Goal: Task Accomplishment & Management: Use online tool/utility

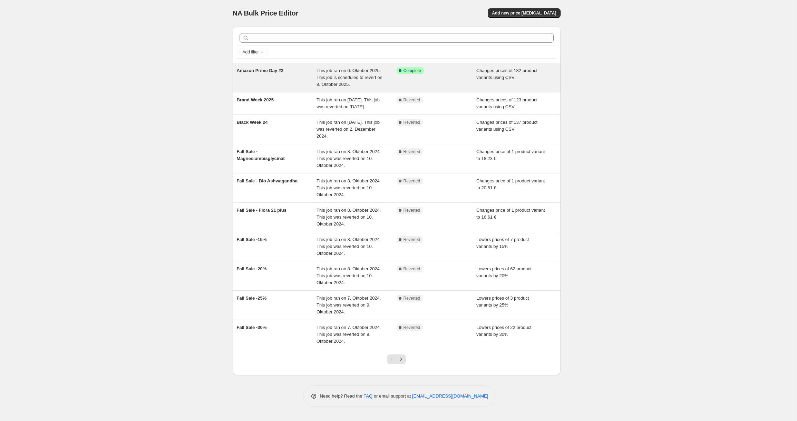
click at [364, 74] on div "This job ran on 6. Oktober 2025. This job is scheduled to revert on 8. Oktober …" at bounding box center [357, 77] width 80 height 21
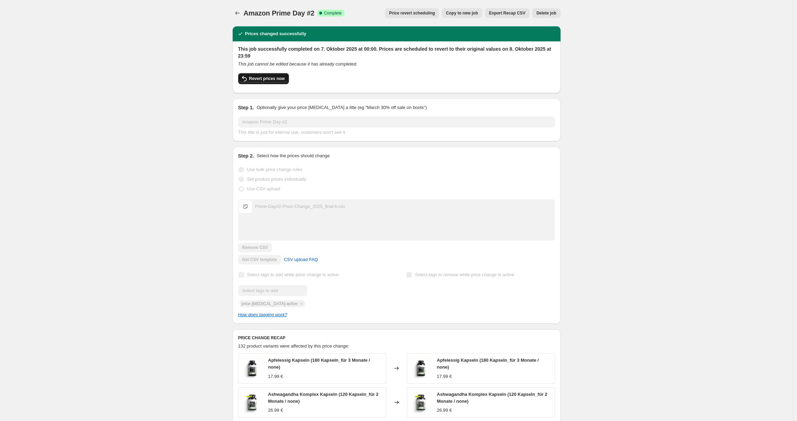
click at [279, 78] on span "Revert prices now" at bounding box center [267, 79] width 36 height 6
checkbox input "false"
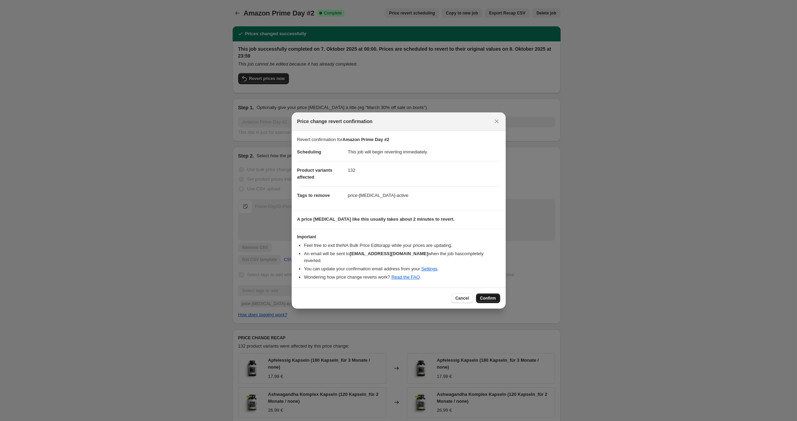
click at [491, 300] on span "Confirm" at bounding box center [488, 299] width 16 height 6
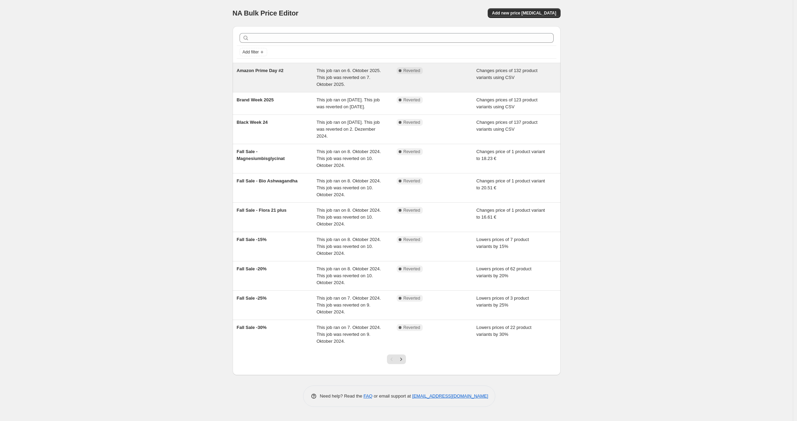
drag, startPoint x: 541, startPoint y: 14, endPoint x: 485, endPoint y: 76, distance: 83.6
click at [489, 75] on div "NA Bulk Price Editor. This page is ready NA Bulk Price Editor Add new price [ME…" at bounding box center [396, 209] width 344 height 418
click at [485, 77] on span "Changes prices of 132 product variants using CSV" at bounding box center [506, 74] width 61 height 12
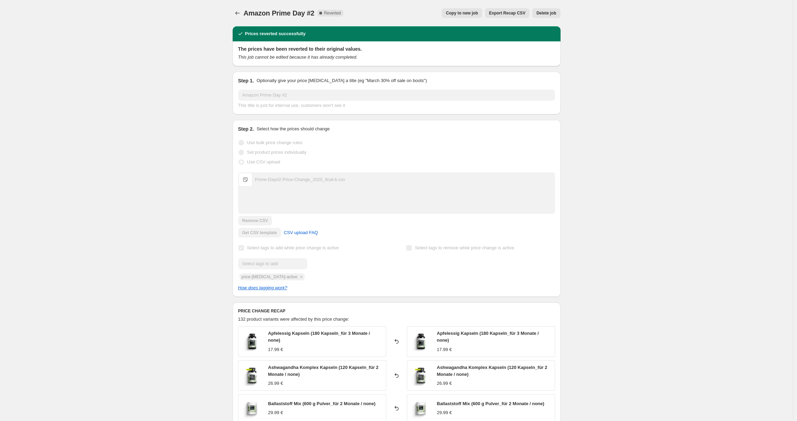
click at [464, 13] on span "Copy to new job" at bounding box center [462, 13] width 32 height 6
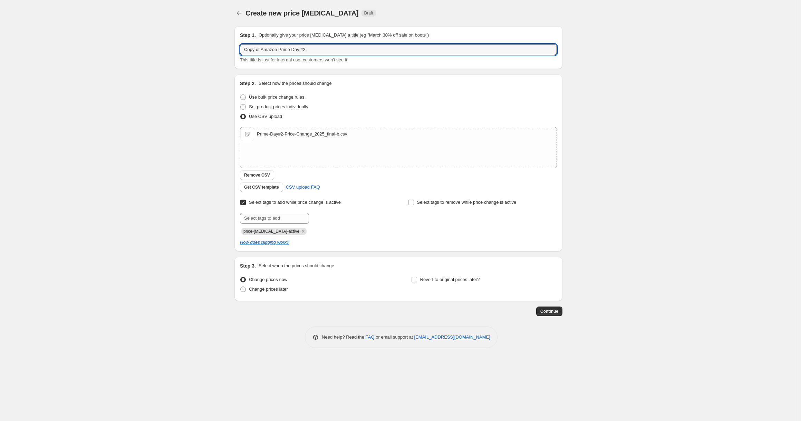
drag, startPoint x: 262, startPoint y: 50, endPoint x: 235, endPoint y: 51, distance: 26.6
click at [235, 51] on div "Step 1. Optionally give your price [MEDICAL_DATA] a title (eg "March 30% off sa…" at bounding box center [398, 47] width 328 height 43
click at [292, 50] on input "Amazon Prime Day #2" at bounding box center [398, 49] width 317 height 11
type input "Amazon Prime Day #2"
click at [258, 176] on span "Remove CSV" at bounding box center [257, 176] width 26 height 6
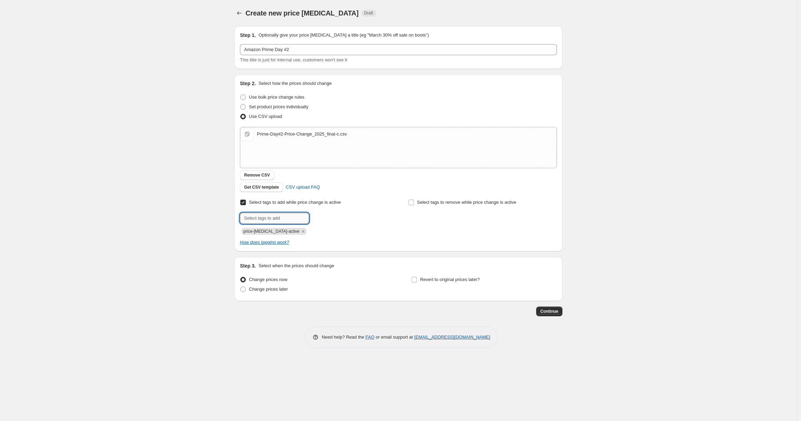
click at [272, 218] on input "text" at bounding box center [274, 218] width 69 height 11
paste input "Prime-Day-Fall_2025-10"
type input "Prime-Day-Fall_2025-10"
click at [331, 217] on span "Prime-Day-Fa..." at bounding box center [339, 217] width 30 height 5
click at [300, 233] on icon "Remove price-change-job-active" at bounding box center [303, 232] width 6 height 6
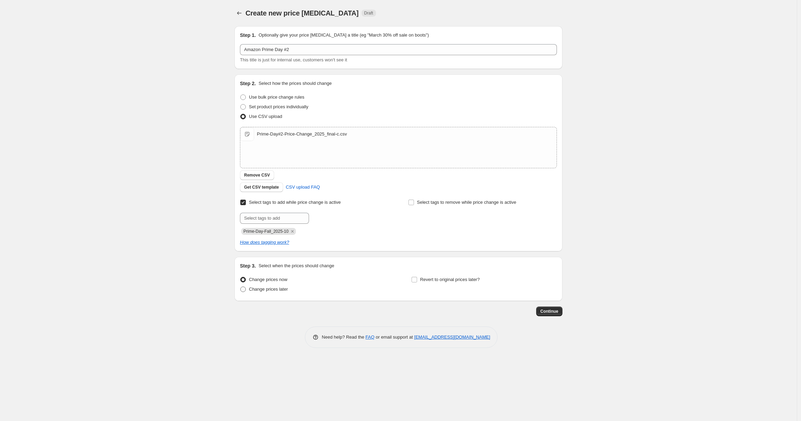
click at [270, 290] on span "Change prices later" at bounding box center [268, 289] width 39 height 5
click at [241, 287] on input "Change prices later" at bounding box center [240, 287] width 0 height 0
radio input "true"
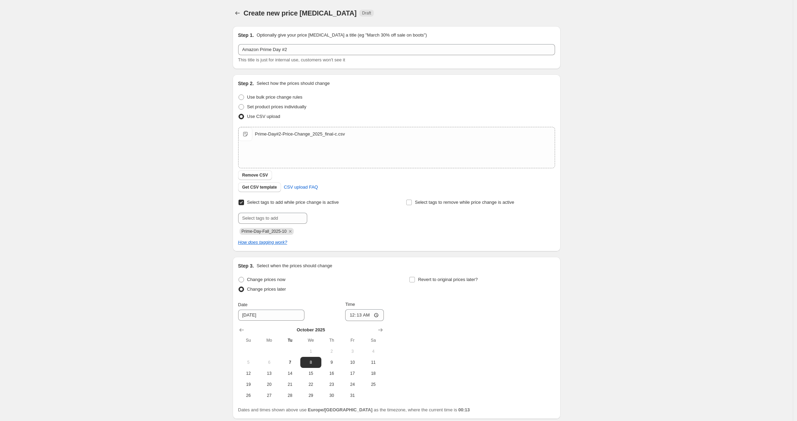
scroll to position [55, 0]
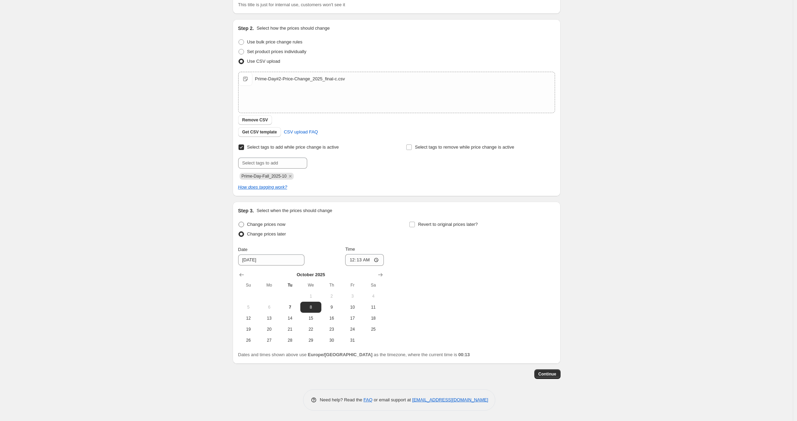
click at [264, 223] on span "Change prices now" at bounding box center [266, 224] width 38 height 5
click at [239, 222] on input "Change prices now" at bounding box center [239, 222] width 0 height 0
radio input "true"
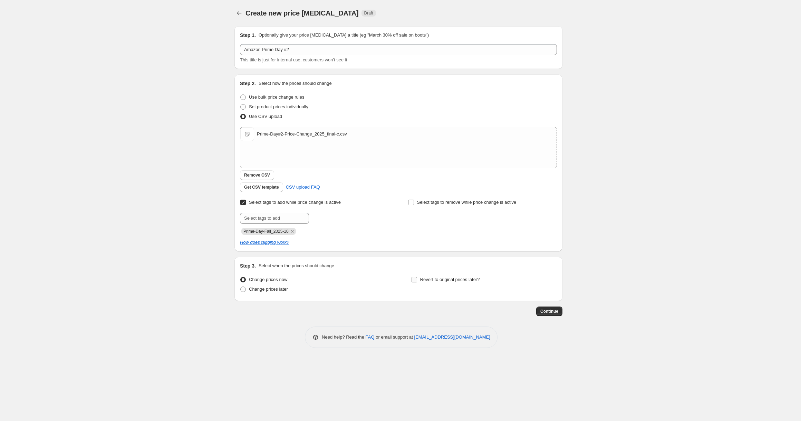
click at [416, 280] on input "Revert to original prices later?" at bounding box center [414, 280] width 6 height 6
checkbox input "true"
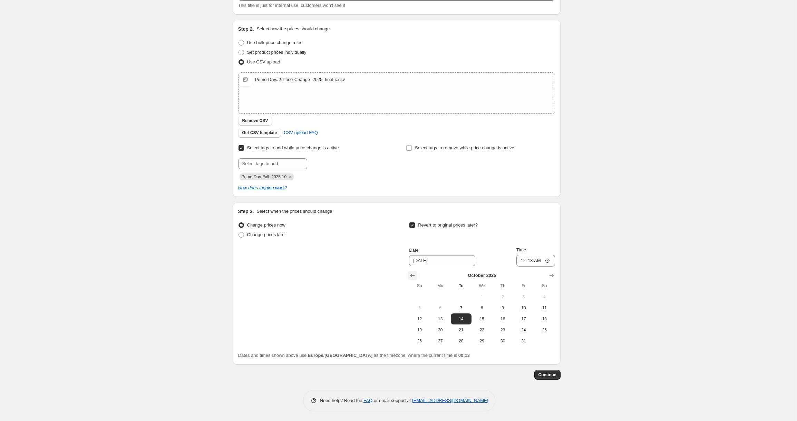
scroll to position [55, 0]
click at [485, 308] on span "8" at bounding box center [481, 308] width 15 height 6
type input "[DATE]"
click at [532, 261] on input "00:13" at bounding box center [535, 260] width 39 height 12
type input "23:59"
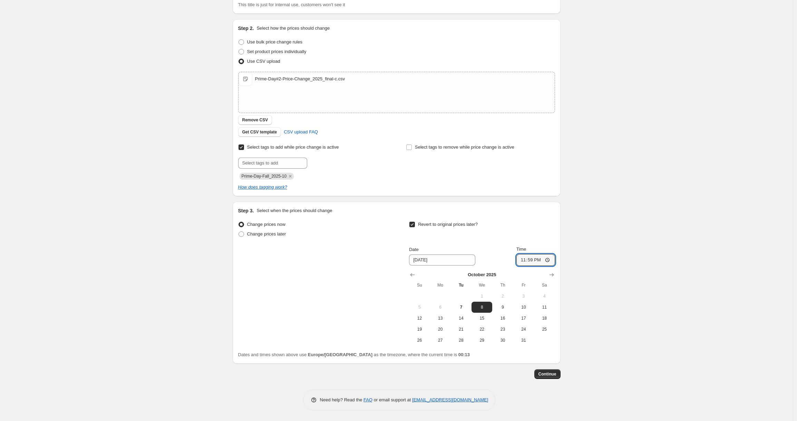
click at [632, 253] on div "Create new price [MEDICAL_DATA]. This page is ready Create new price [MEDICAL_D…" at bounding box center [396, 183] width 793 height 477
click at [551, 376] on span "Continue" at bounding box center [547, 375] width 18 height 6
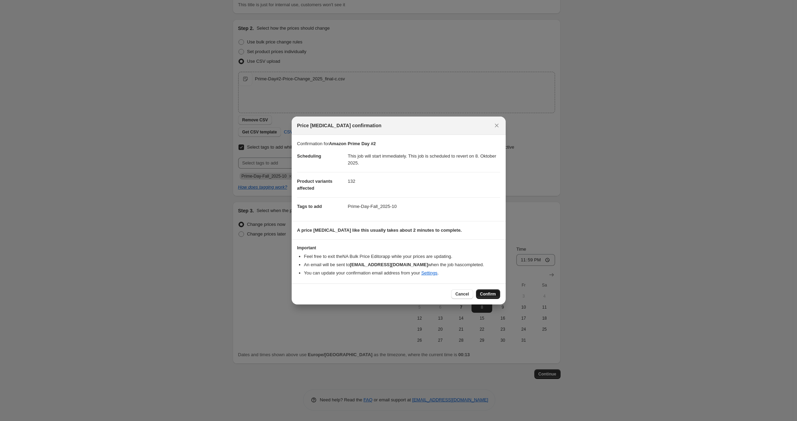
click at [490, 294] on span "Confirm" at bounding box center [488, 295] width 16 height 6
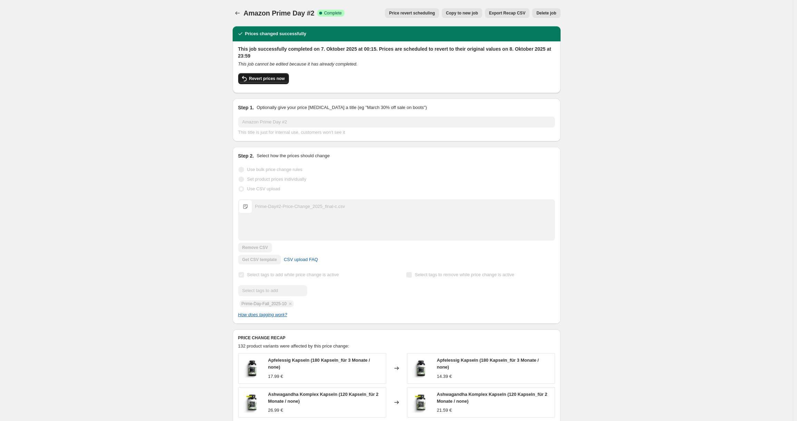
click at [277, 79] on span "Revert prices now" at bounding box center [267, 79] width 36 height 6
checkbox input "false"
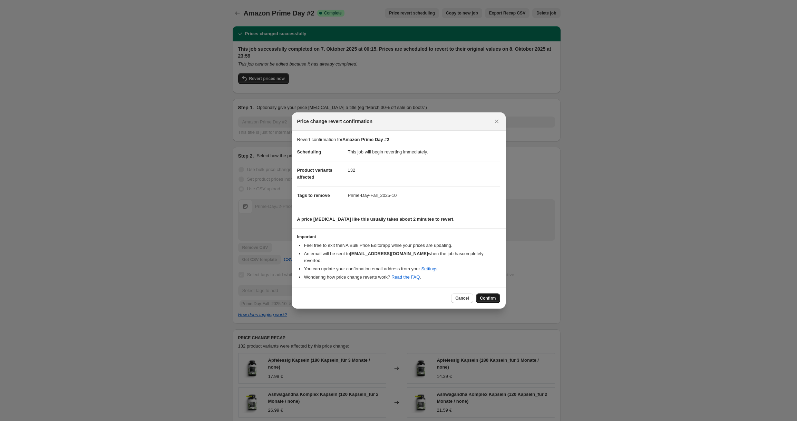
click at [489, 299] on span "Confirm" at bounding box center [488, 299] width 16 height 6
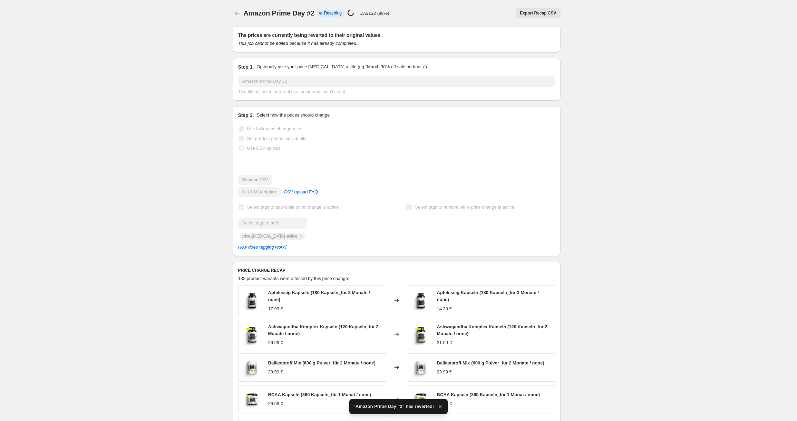
checkbox input "true"
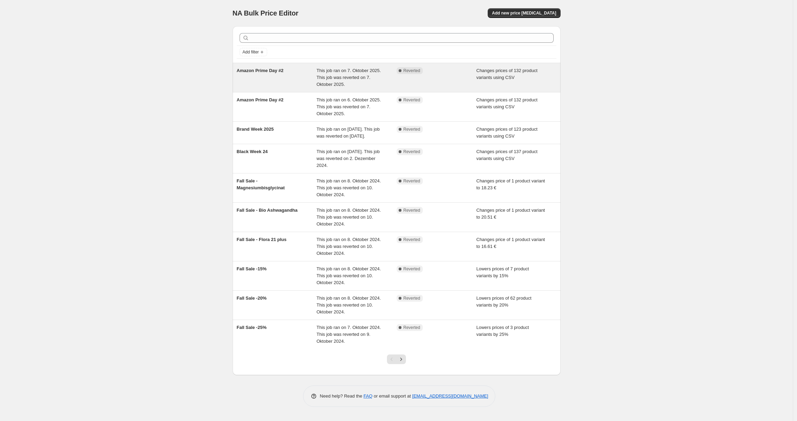
click at [510, 76] on span "Changes prices of 132 product variants using CSV" at bounding box center [506, 74] width 61 height 12
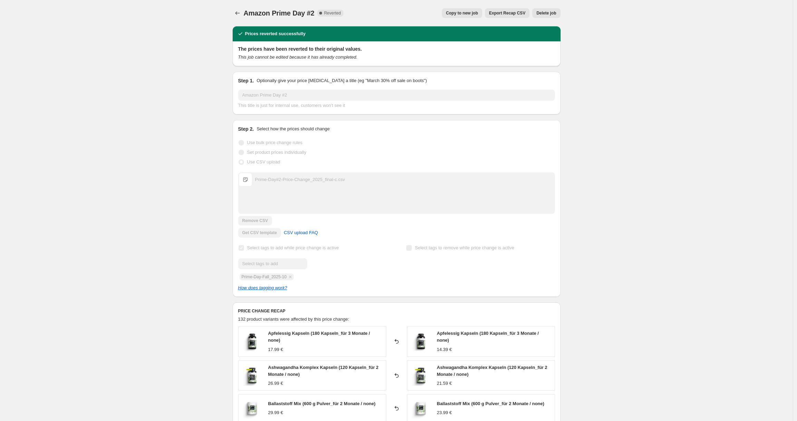
click at [546, 15] on span "Delete job" at bounding box center [546, 13] width 20 height 6
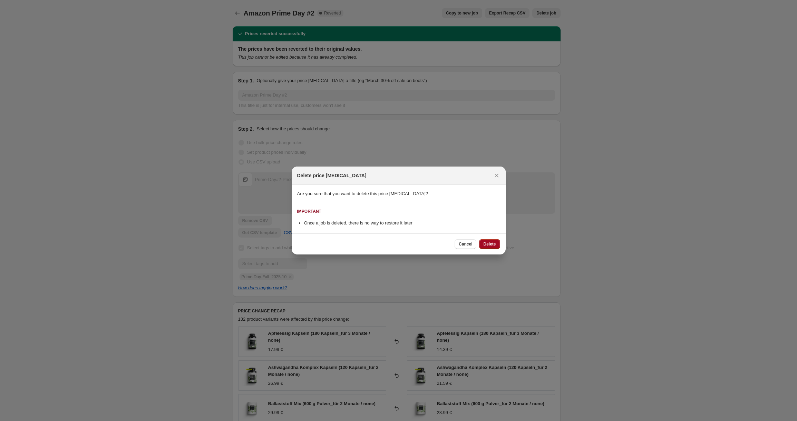
click at [494, 244] on span "Delete" at bounding box center [489, 245] width 12 height 6
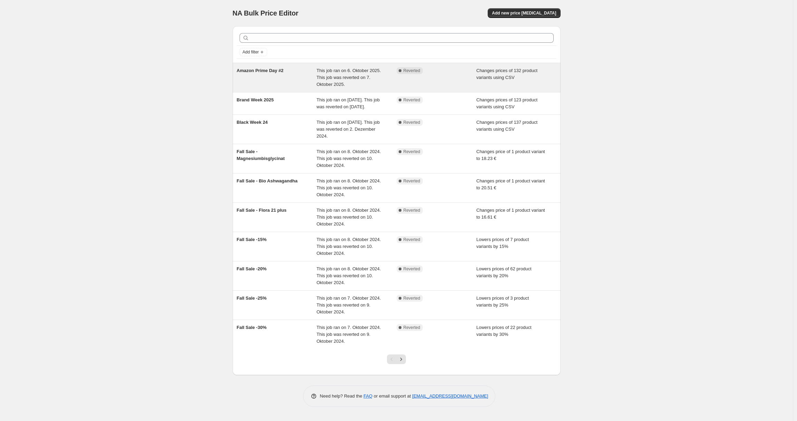
click at [413, 77] on div "Complete Reverted" at bounding box center [437, 77] width 80 height 21
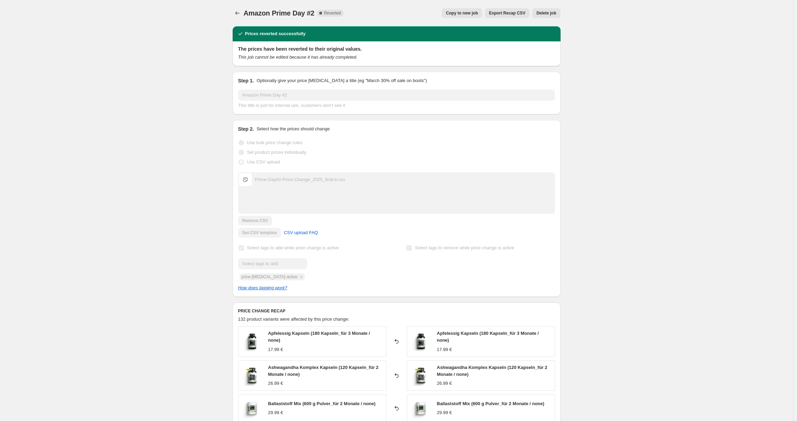
click at [550, 14] on span "Delete job" at bounding box center [546, 13] width 20 height 6
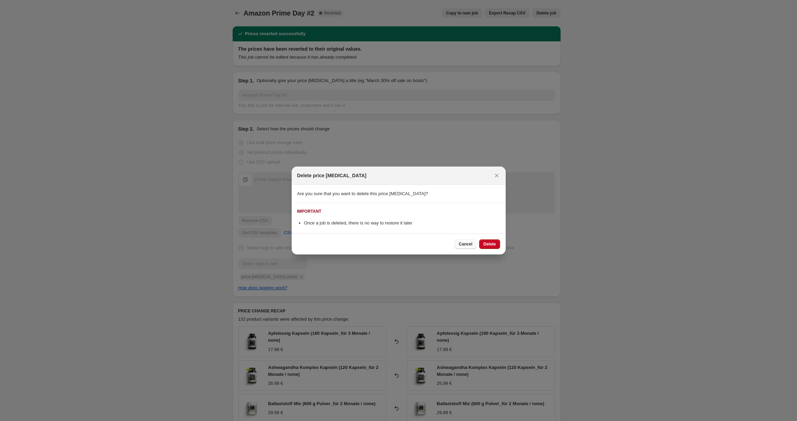
click at [464, 244] on span "Cancel" at bounding box center [465, 245] width 13 height 6
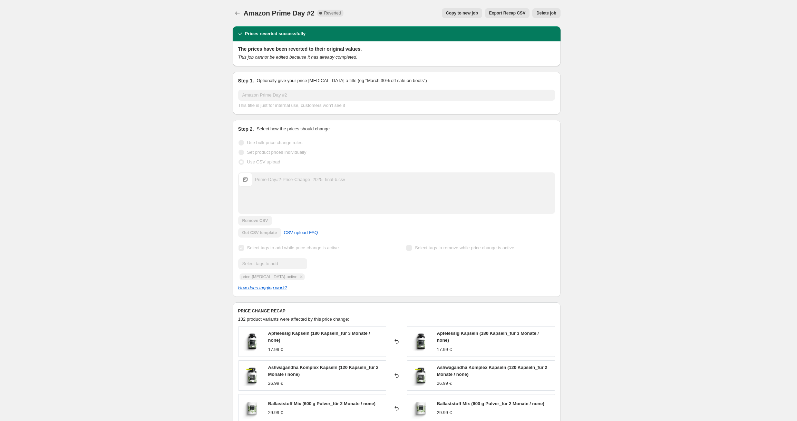
click at [469, 16] on span "Copy to new job" at bounding box center [462, 13] width 32 height 6
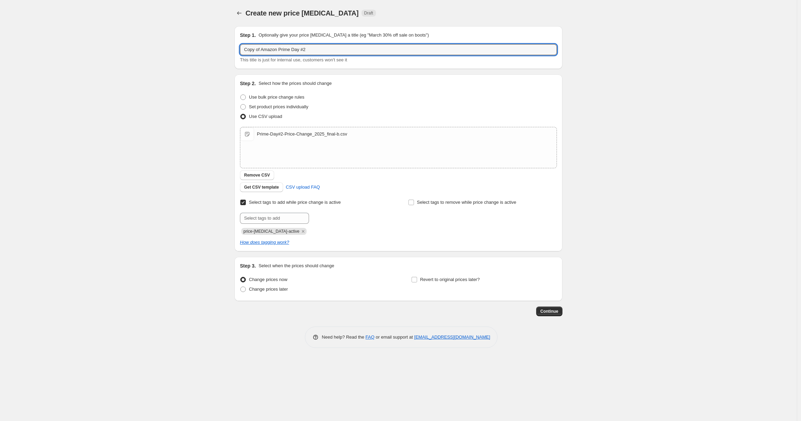
drag, startPoint x: 263, startPoint y: 50, endPoint x: 211, endPoint y: 56, distance: 52.7
click at [211, 56] on div "Create new price [MEDICAL_DATA]. This page is ready Create new price [MEDICAL_D…" at bounding box center [398, 210] width 797 height 421
click at [258, 51] on input "Copy of Amazon Prime Day #2" at bounding box center [398, 49] width 317 height 11
drag, startPoint x: 264, startPoint y: 49, endPoint x: 234, endPoint y: 54, distance: 29.7
click at [234, 54] on div "Step 1. Optionally give your price [MEDICAL_DATA] a title (eg "March 30% off sa…" at bounding box center [398, 47] width 328 height 43
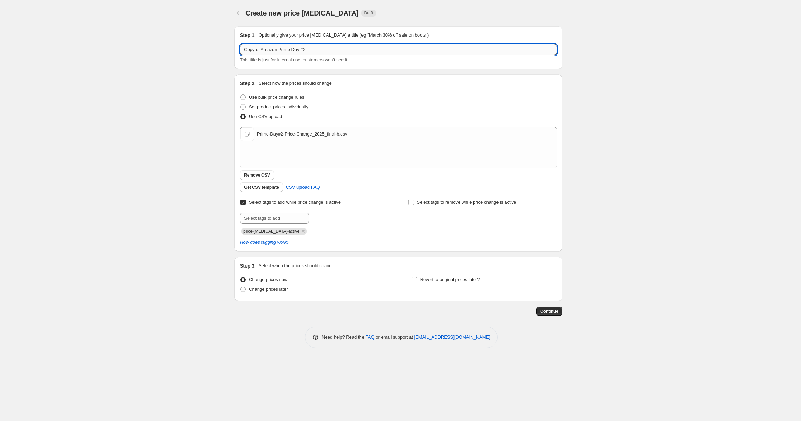
drag, startPoint x: 243, startPoint y: 50, endPoint x: 265, endPoint y: 50, distance: 21.4
click at [265, 50] on input "Copy of Amazon Prime Day #2" at bounding box center [398, 49] width 317 height 11
type input "Amazon Prime Day #2"
click at [325, 133] on div "Prime-Day#2-Price-Change_2025_final-b.csv" at bounding box center [302, 134] width 90 height 7
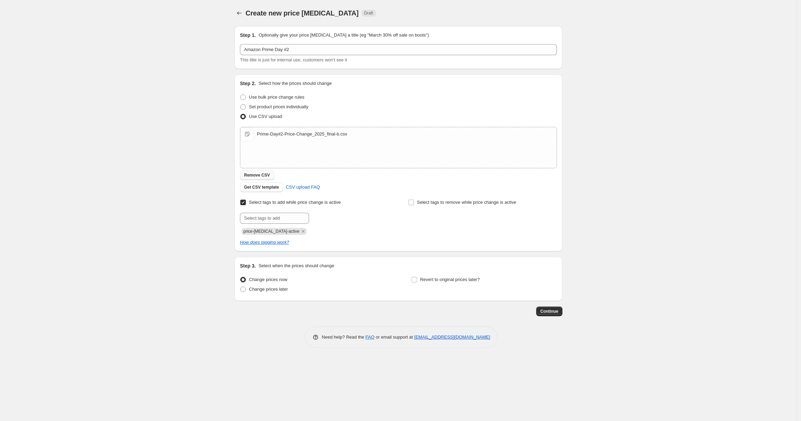
click at [270, 174] on button "Remove CSV" at bounding box center [257, 176] width 34 height 10
click at [420, 280] on span "Revert to original prices later?" at bounding box center [450, 279] width 60 height 5
click at [417, 280] on input "Revert to original prices later?" at bounding box center [414, 280] width 6 height 6
checkbox input "true"
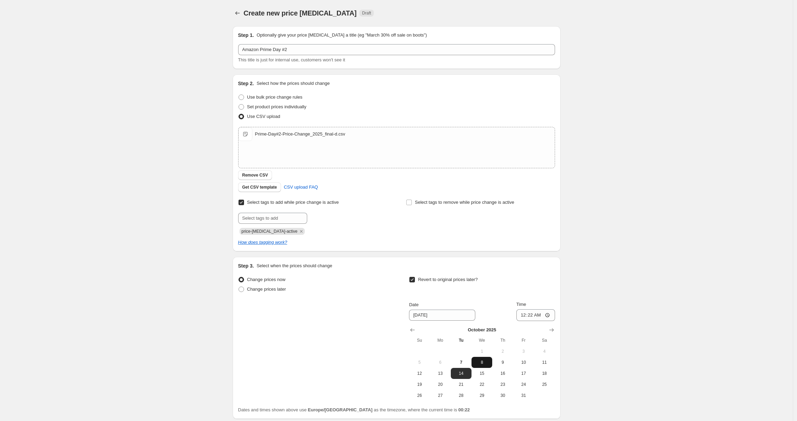
click at [479, 363] on span "8" at bounding box center [481, 363] width 15 height 6
type input "[DATE]"
click at [533, 315] on input "00:22" at bounding box center [535, 316] width 39 height 12
type input "23:59"
click at [610, 307] on div "Create new price [MEDICAL_DATA]. This page is ready Create new price [MEDICAL_D…" at bounding box center [396, 238] width 793 height 477
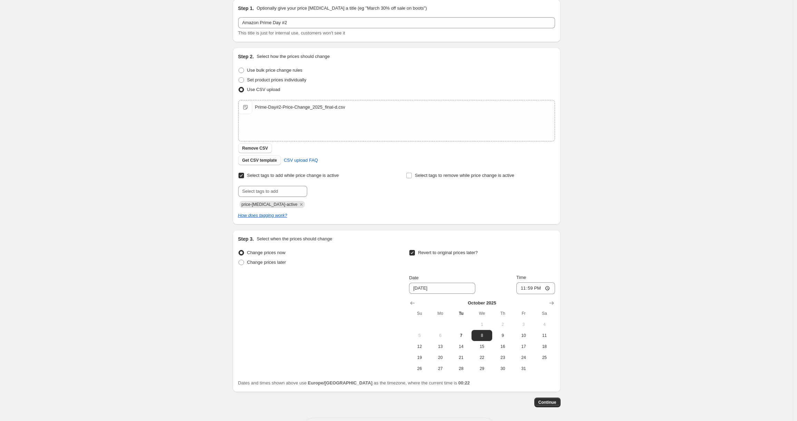
scroll to position [55, 0]
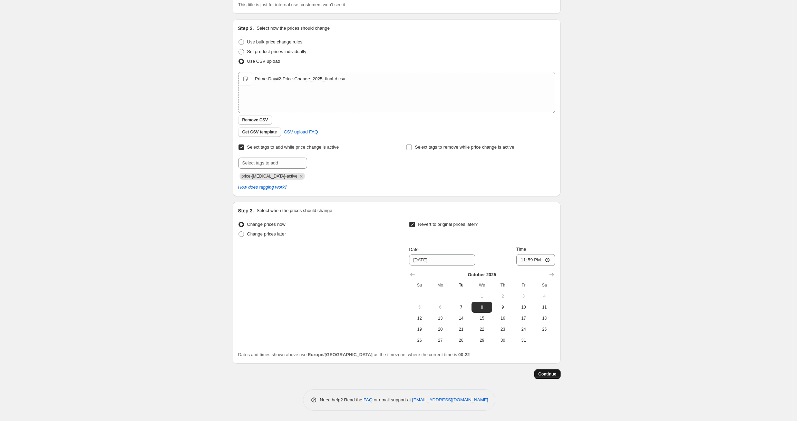
click at [546, 374] on span "Continue" at bounding box center [547, 375] width 18 height 6
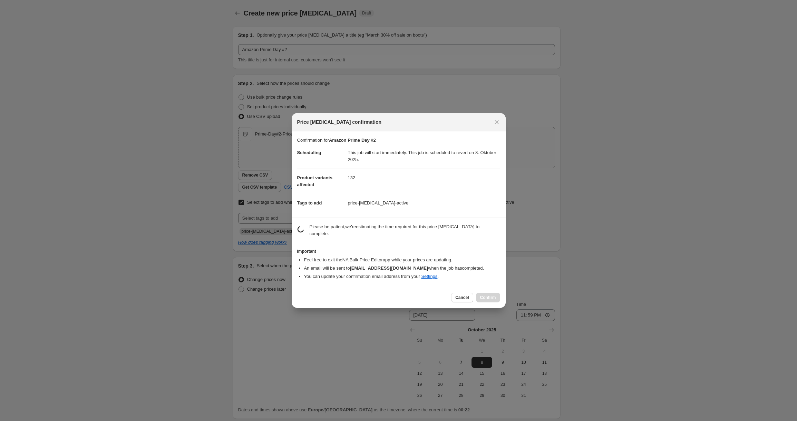
scroll to position [0, 0]
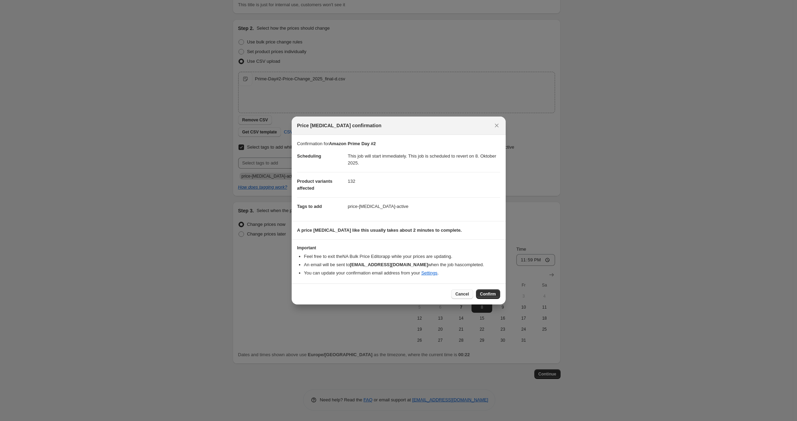
click at [457, 296] on span "Cancel" at bounding box center [461, 295] width 13 height 6
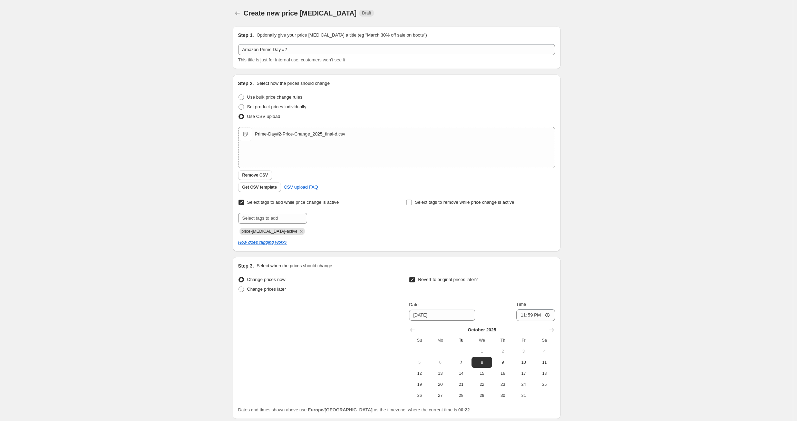
scroll to position [55, 0]
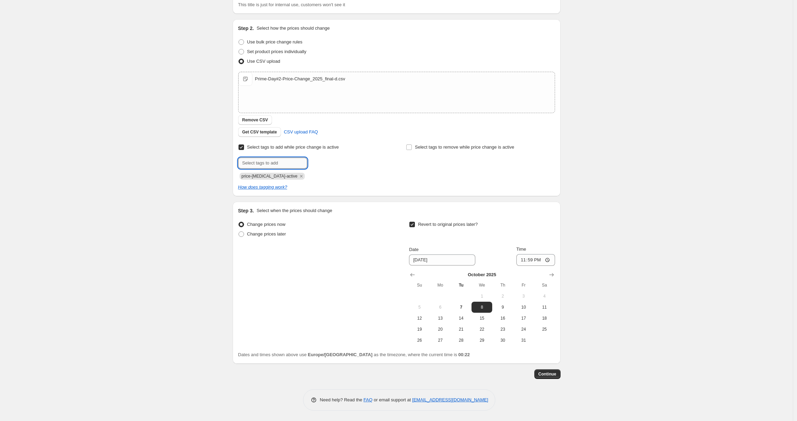
click at [283, 165] on input "text" at bounding box center [272, 163] width 69 height 11
paste input "Prime-Day-Fall_2025-10"
type input "Prime-Day-Fall_2025-10"
click at [300, 177] on icon "Remove price-change-job-active" at bounding box center [301, 176] width 2 height 2
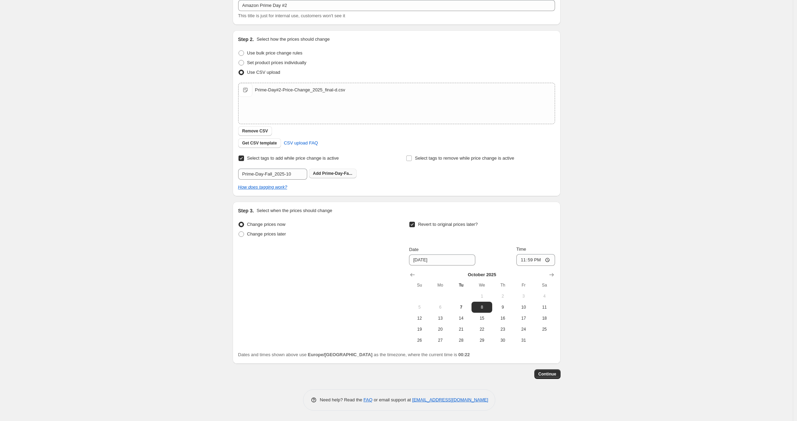
click at [326, 174] on span "Prime-Day-Fa..." at bounding box center [337, 173] width 30 height 5
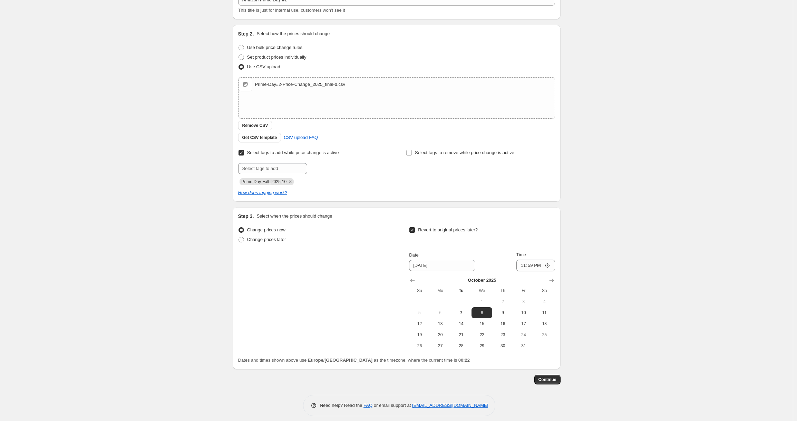
scroll to position [55, 0]
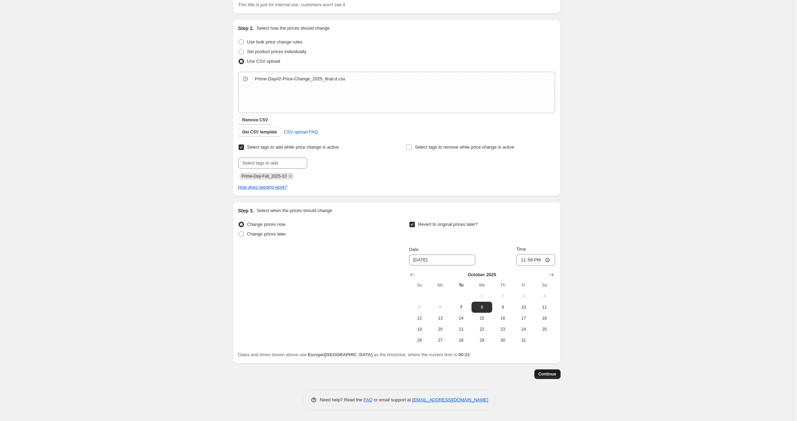
click at [556, 376] on span "Continue" at bounding box center [547, 375] width 18 height 6
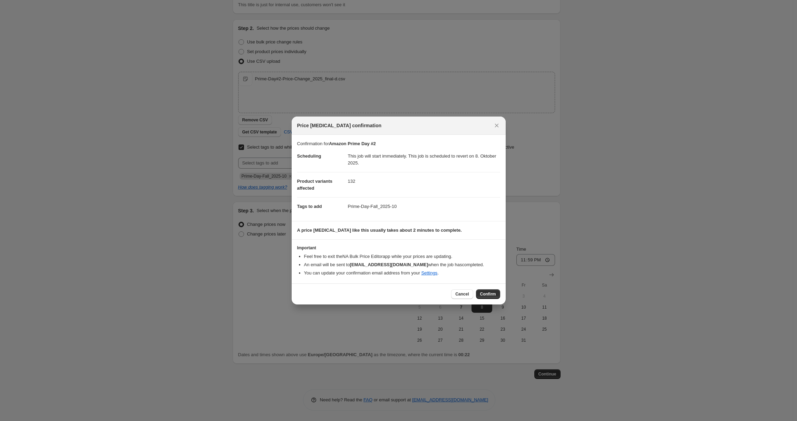
click at [361, 203] on dd "Prime-Day-Fall_2025-10" at bounding box center [424, 206] width 152 height 18
click at [348, 181] on dd "132" at bounding box center [424, 181] width 152 height 18
click at [486, 292] on span "Confirm" at bounding box center [488, 295] width 16 height 6
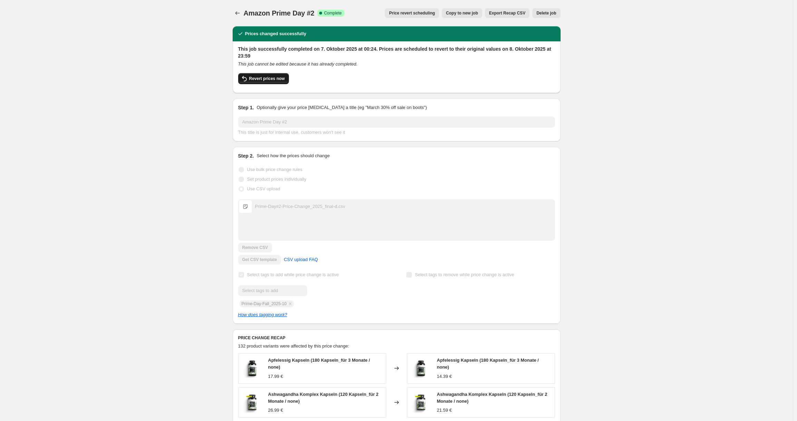
click at [277, 76] on button "Revert prices now" at bounding box center [263, 78] width 51 height 11
checkbox input "false"
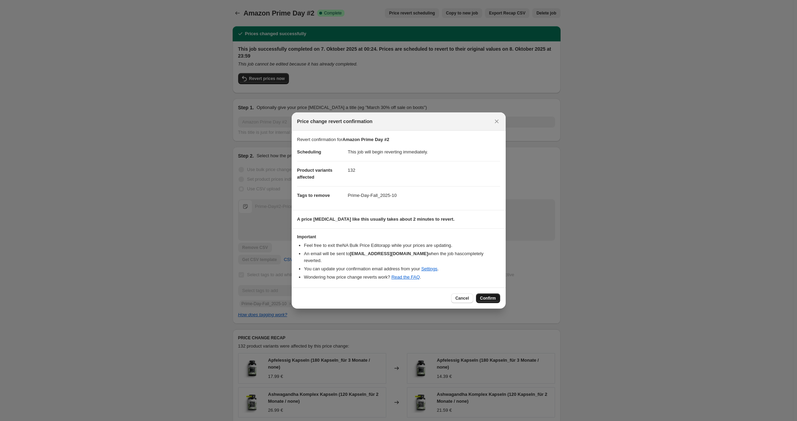
click at [488, 298] on span "Confirm" at bounding box center [488, 299] width 16 height 6
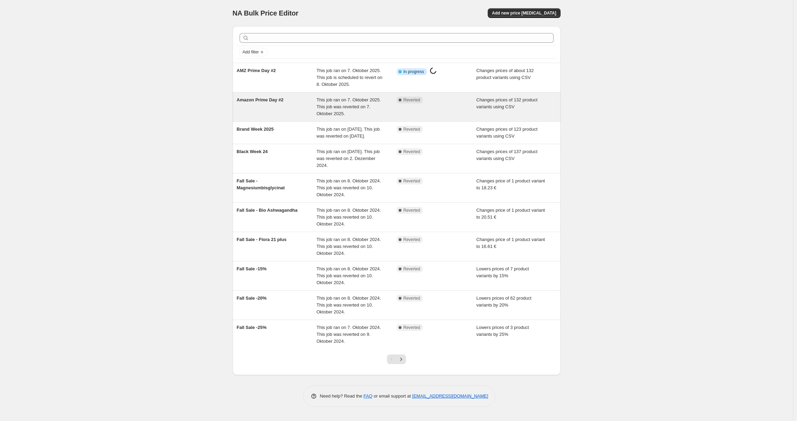
click at [364, 106] on span "This job ran on 7. Oktober 2025. This job was reverted on 7. Oktober 2025." at bounding box center [349, 106] width 64 height 19
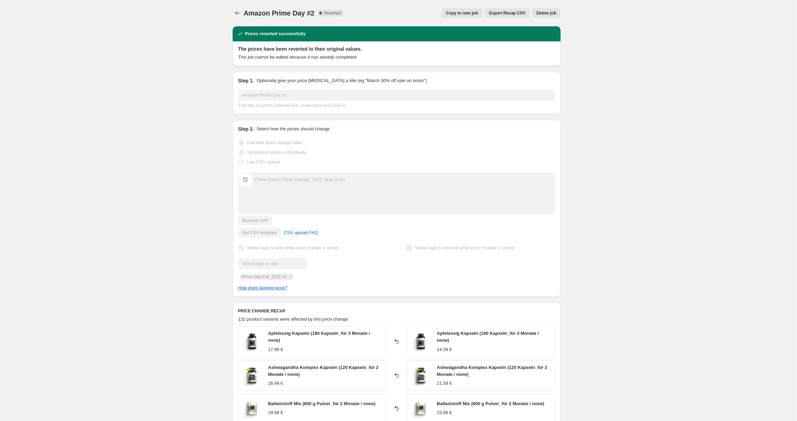
click at [551, 12] on span "Delete job" at bounding box center [546, 13] width 20 height 6
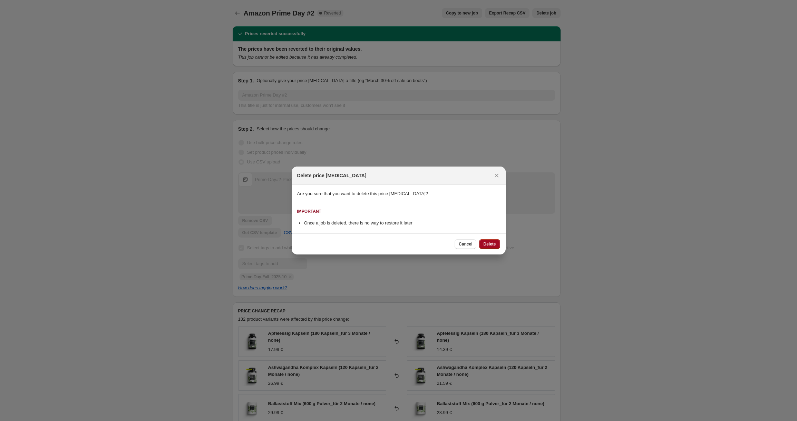
click at [496, 245] on button "Delete" at bounding box center [489, 245] width 21 height 10
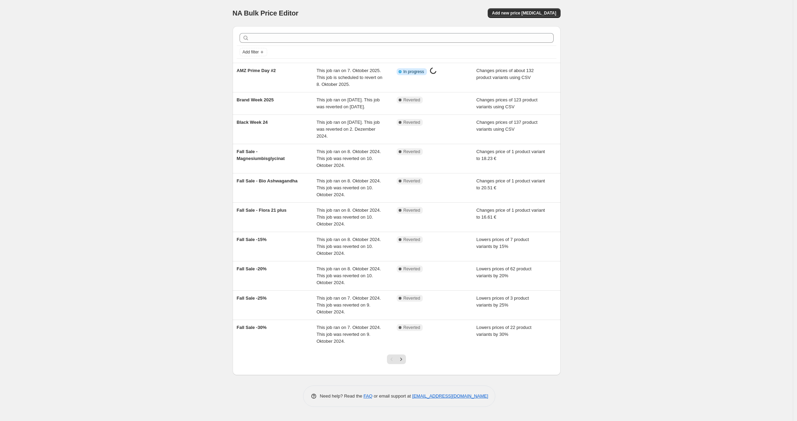
click at [166, 104] on div "NA Bulk Price Editor. This page is ready NA Bulk Price Editor Add new price [ME…" at bounding box center [396, 210] width 793 height 421
